Goal: Find specific page/section: Find specific page/section

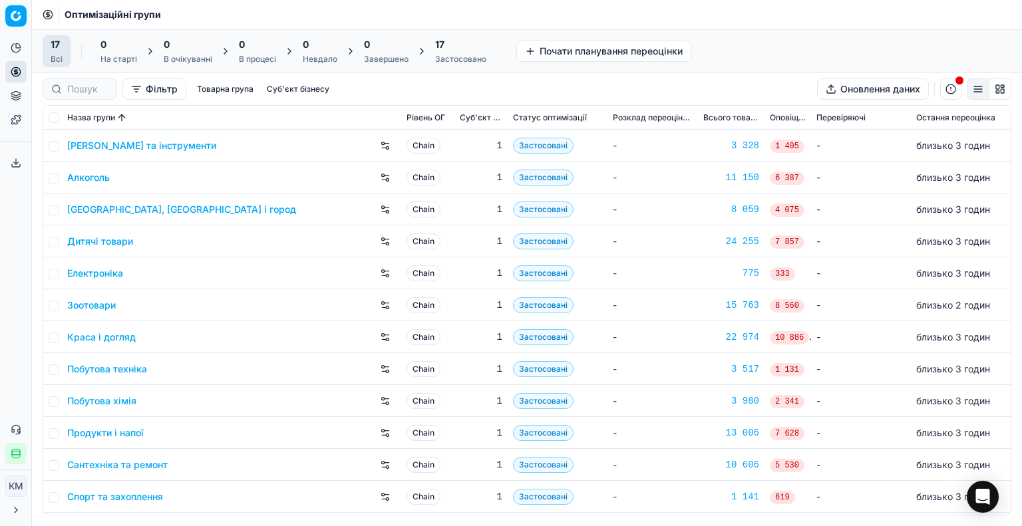
click at [114, 406] on link "Побутова хімія" at bounding box center [101, 401] width 69 height 13
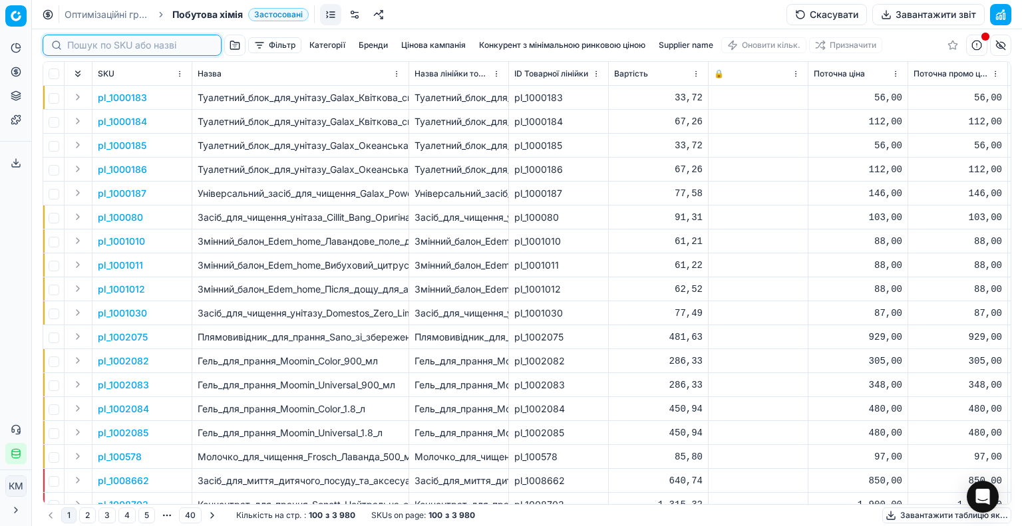
click at [93, 47] on input at bounding box center [140, 45] width 146 height 13
paste input "322558"
type input "322558"
